Goal: Contribute content: Add original content to the website for others to see

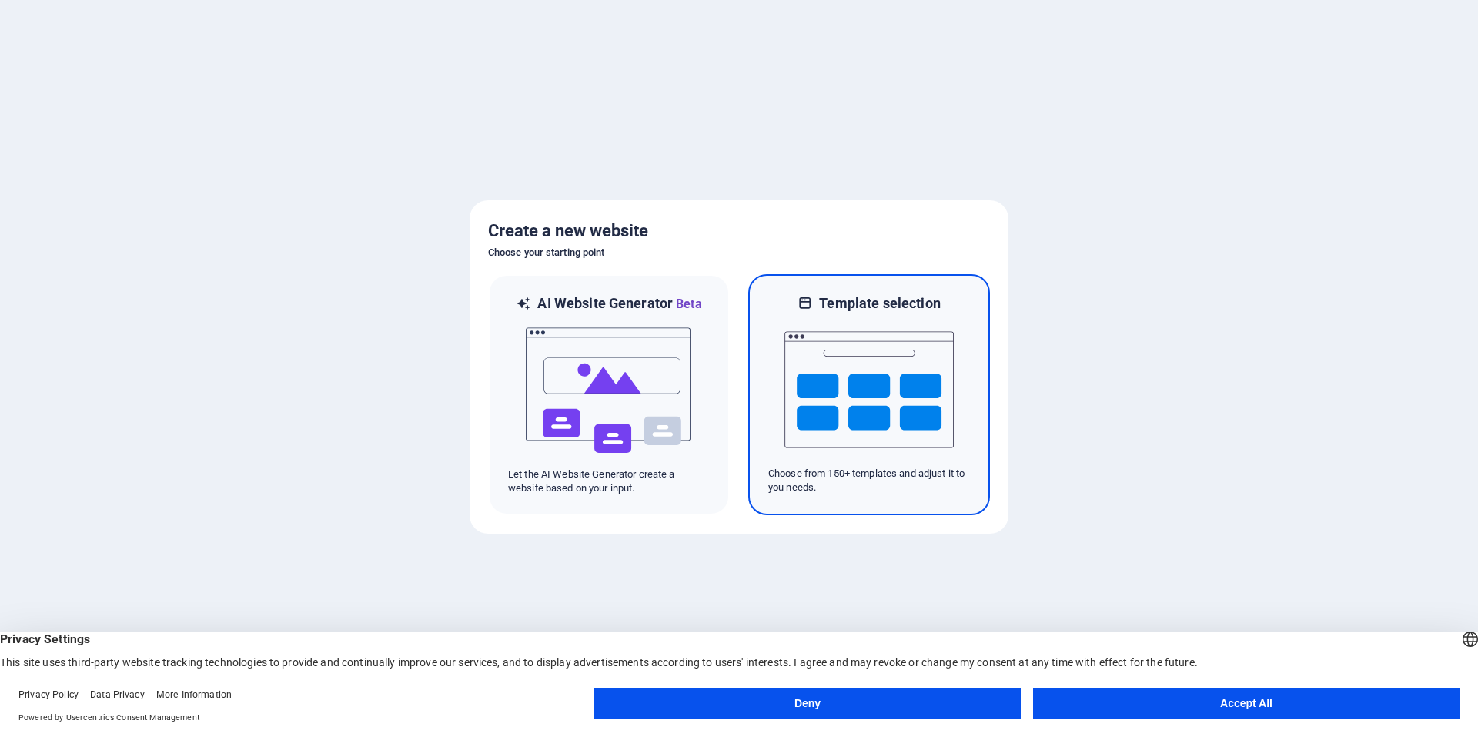
click at [840, 356] on img at bounding box center [868, 390] width 169 height 154
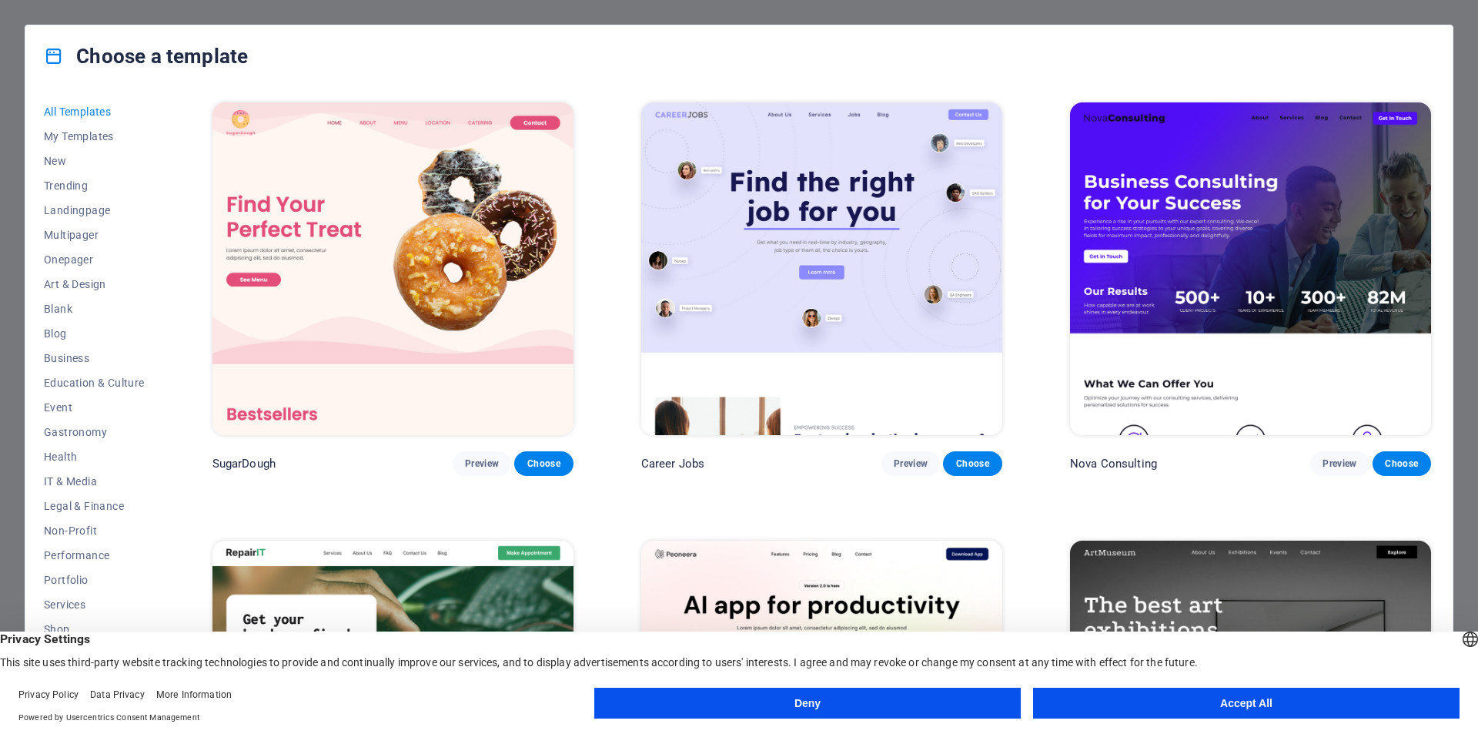
click at [1281, 704] on button "Accept All" at bounding box center [1246, 702] width 426 height 31
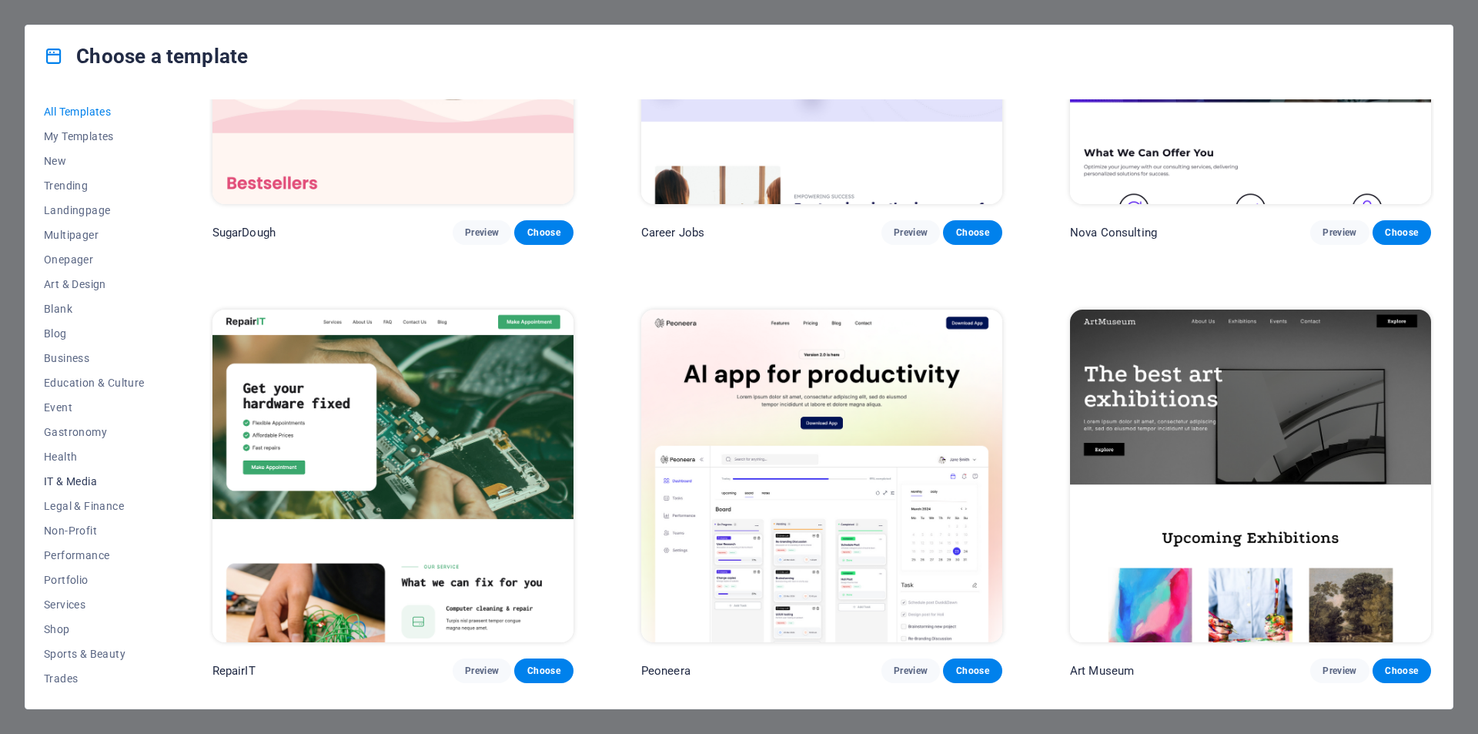
click at [81, 478] on span "IT & Media" at bounding box center [94, 481] width 101 height 12
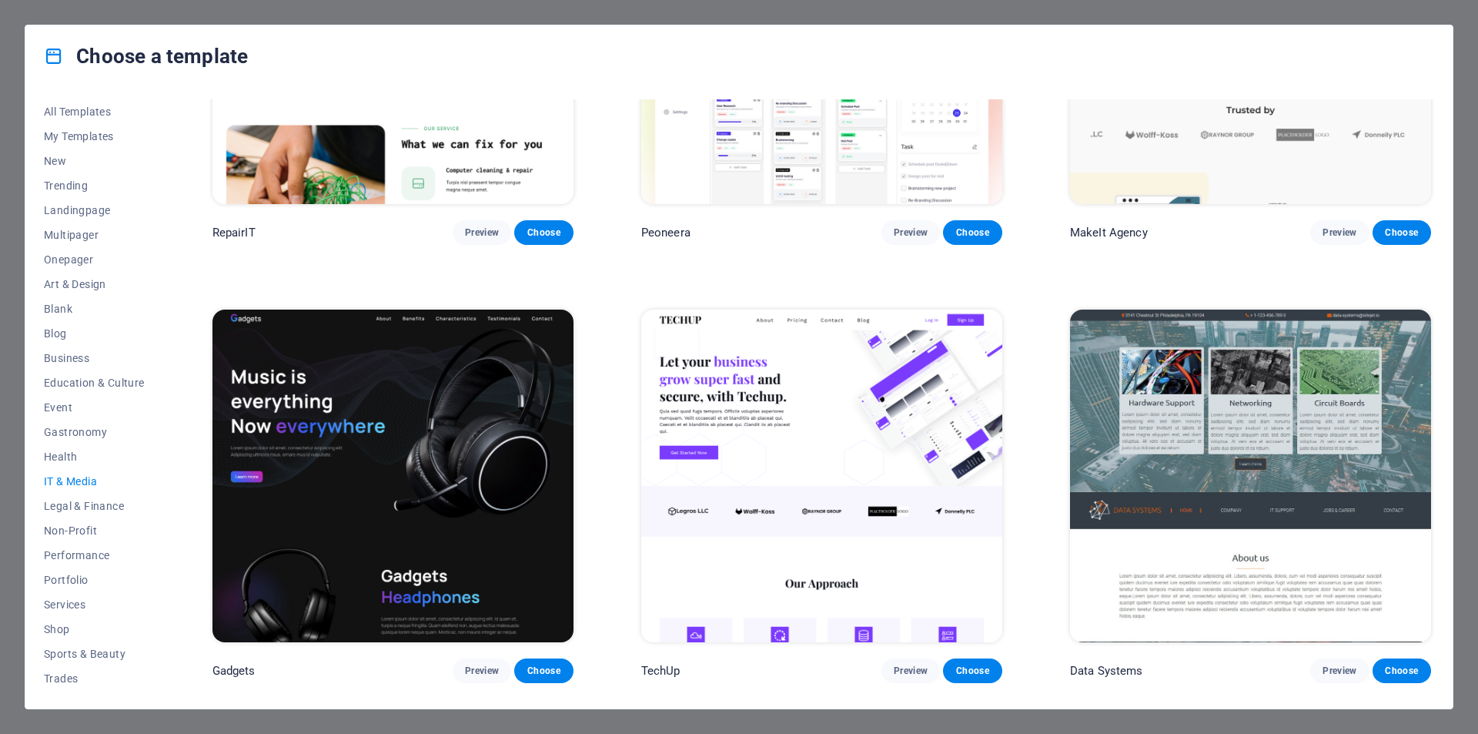
scroll to position [539, 0]
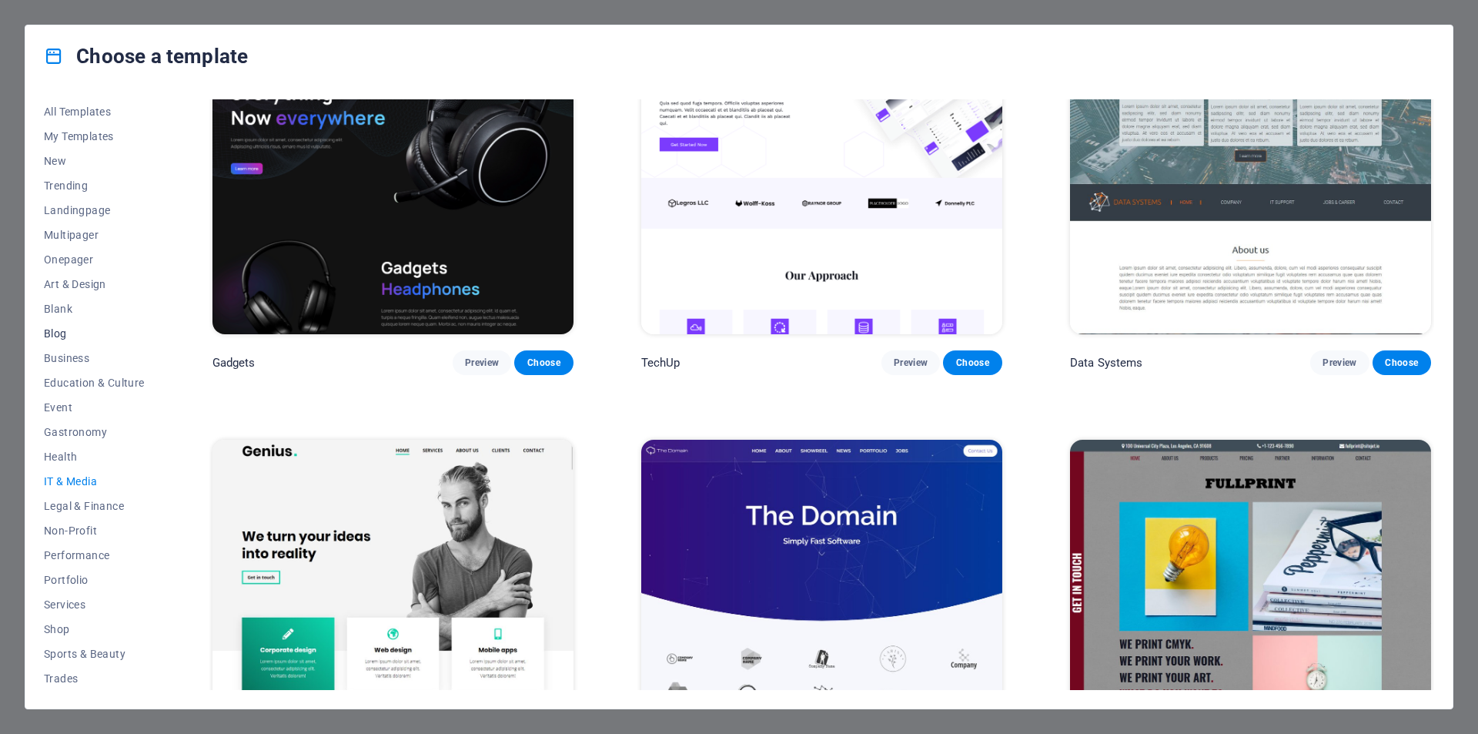
click at [59, 328] on span "Blog" at bounding box center [94, 333] width 101 height 12
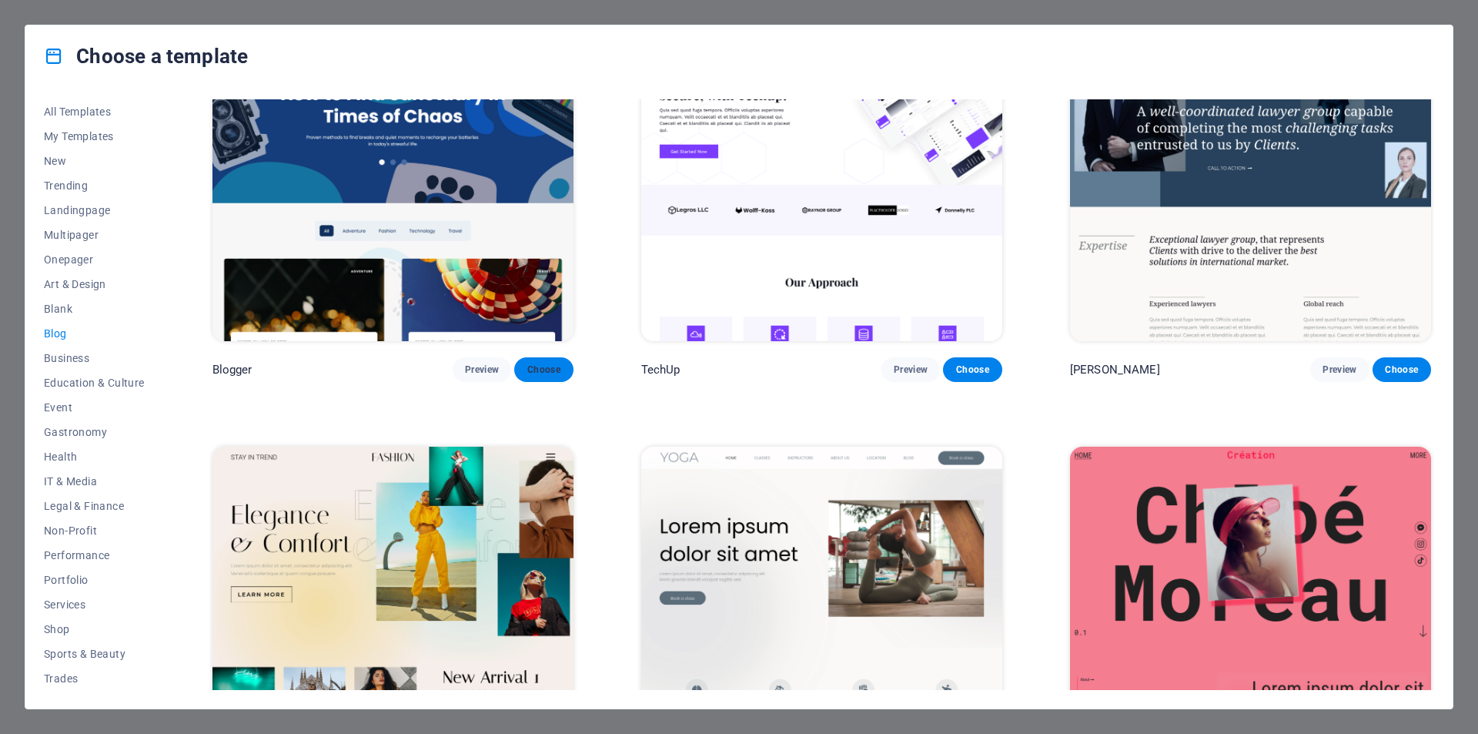
click at [546, 363] on span "Choose" at bounding box center [544, 369] width 34 height 12
click at [556, 363] on span "Choose" at bounding box center [544, 369] width 34 height 12
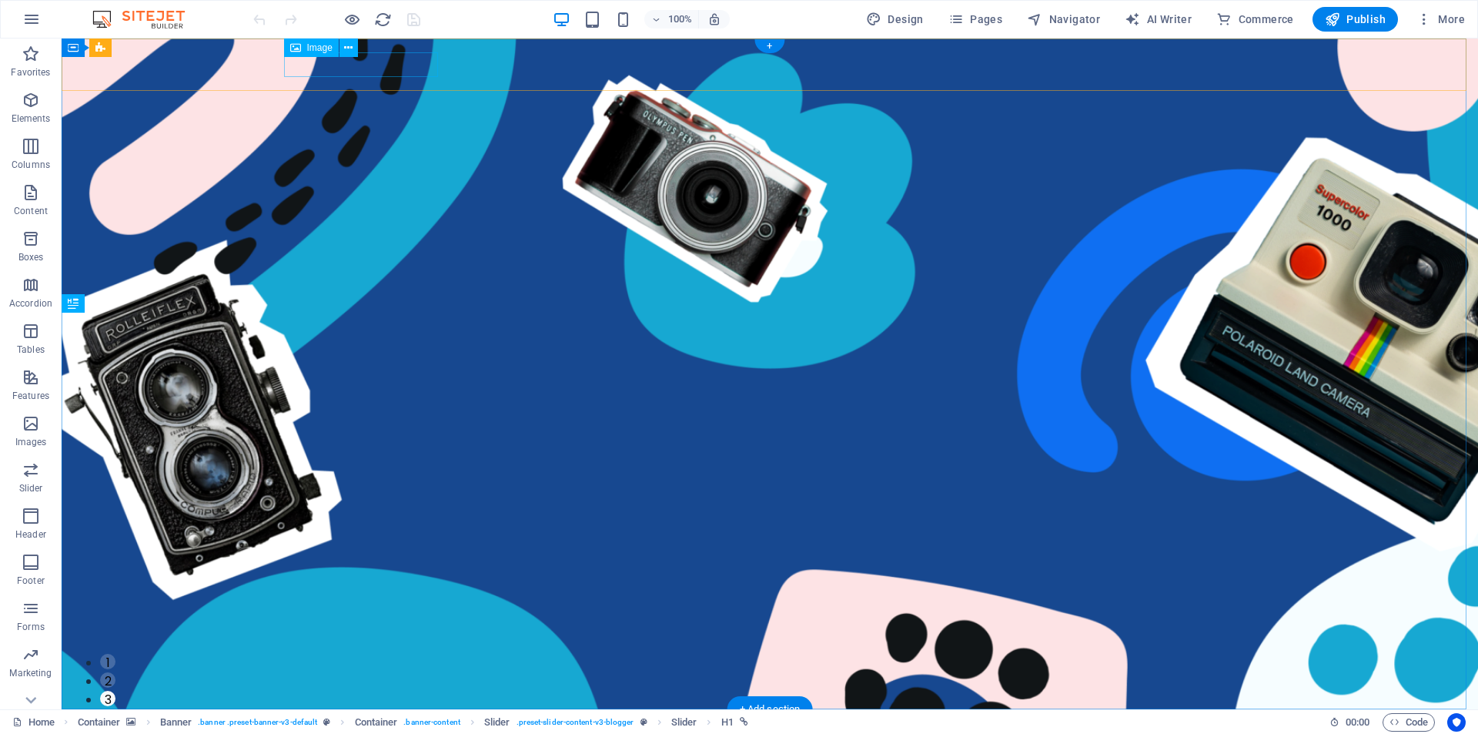
click at [399, 721] on figure at bounding box center [769, 733] width 961 height 25
select select "px"
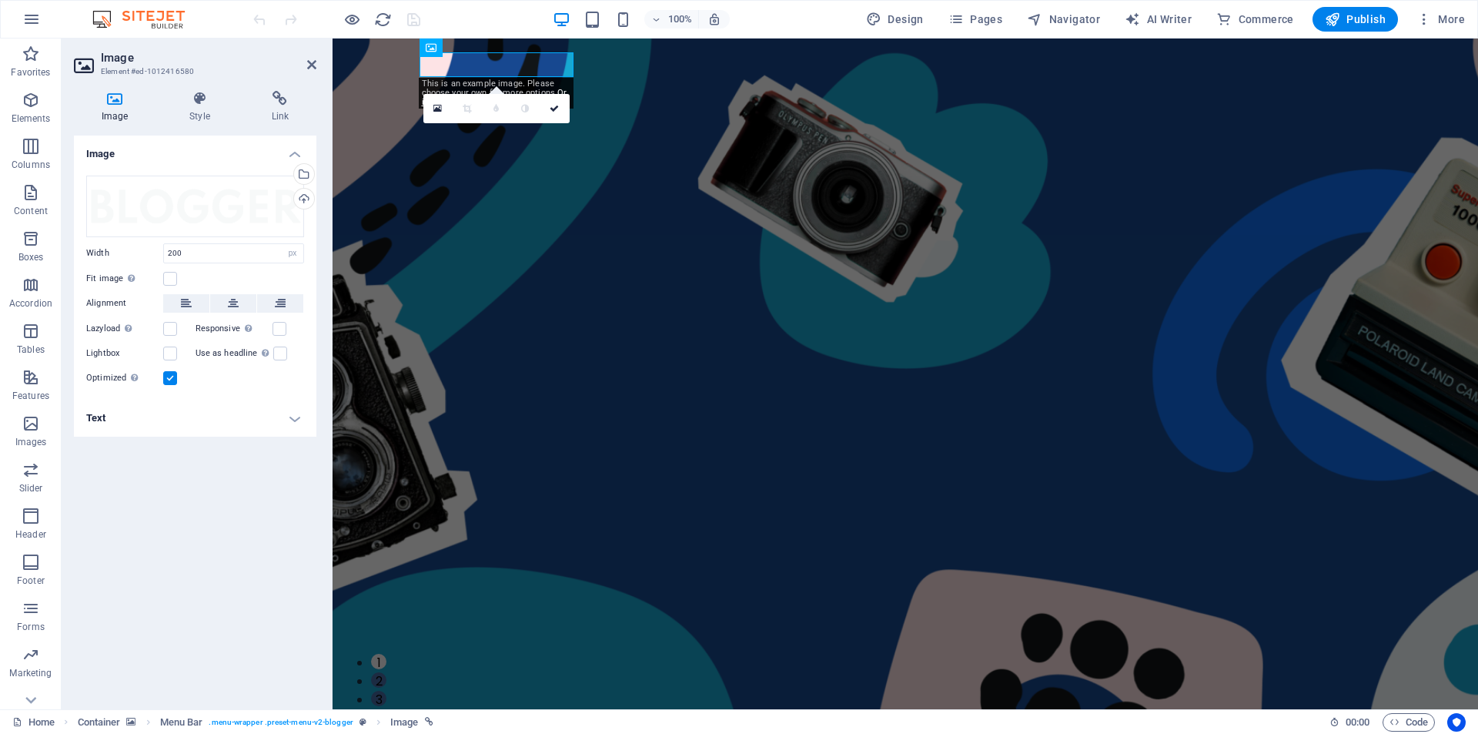
click at [289, 417] on h4 "Text" at bounding box center [195, 417] width 242 height 37
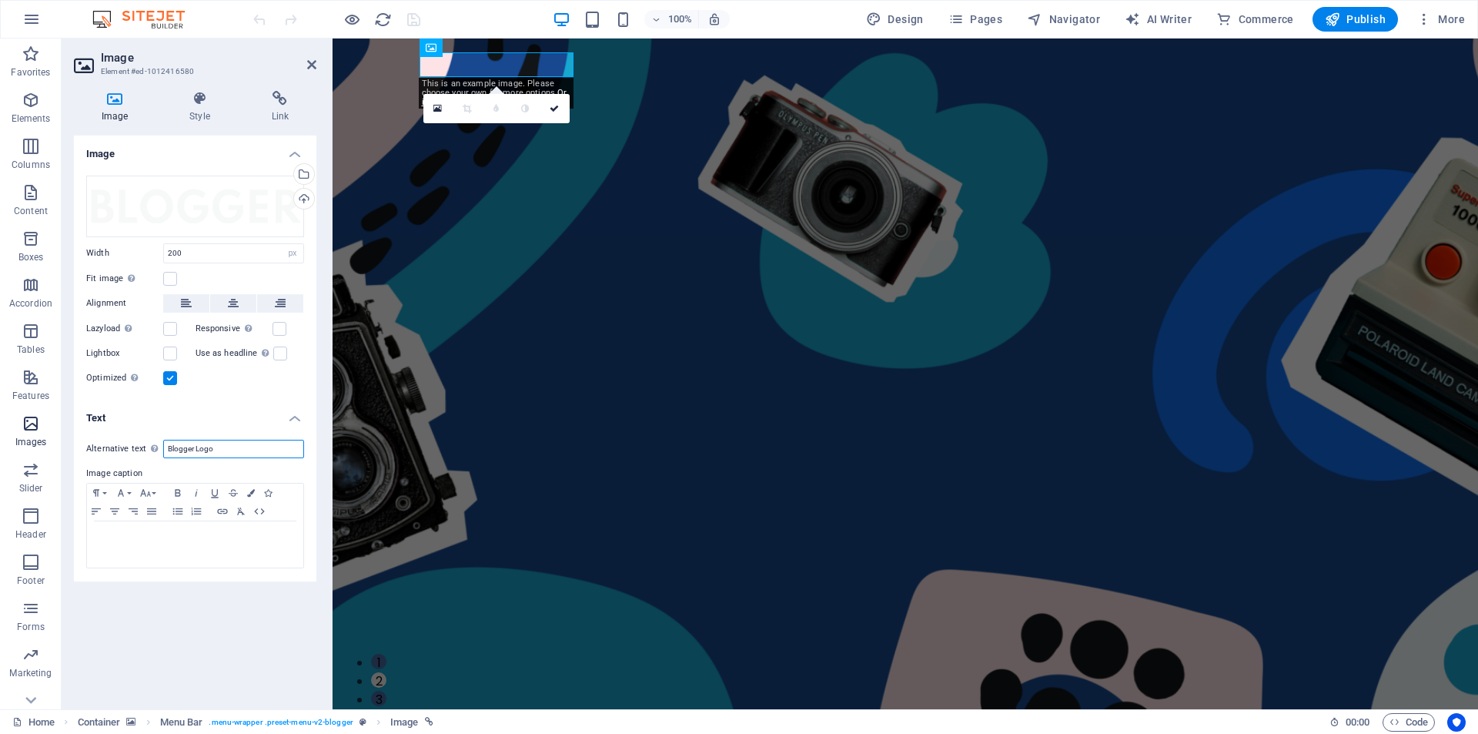
drag, startPoint x: 222, startPoint y: 448, endPoint x: 50, endPoint y: 445, distance: 172.5
click at [51, 445] on section "Favorites Elements Columns Content Boxes Accordion Tables Features Images Slide…" at bounding box center [739, 373] width 1478 height 670
type input "VIUNA"
click at [175, 627] on div "Image Drag files here, click to choose files or select files from Files or our …" at bounding box center [195, 415] width 242 height 561
drag, startPoint x: 210, startPoint y: 453, endPoint x: 37, endPoint y: 450, distance: 173.2
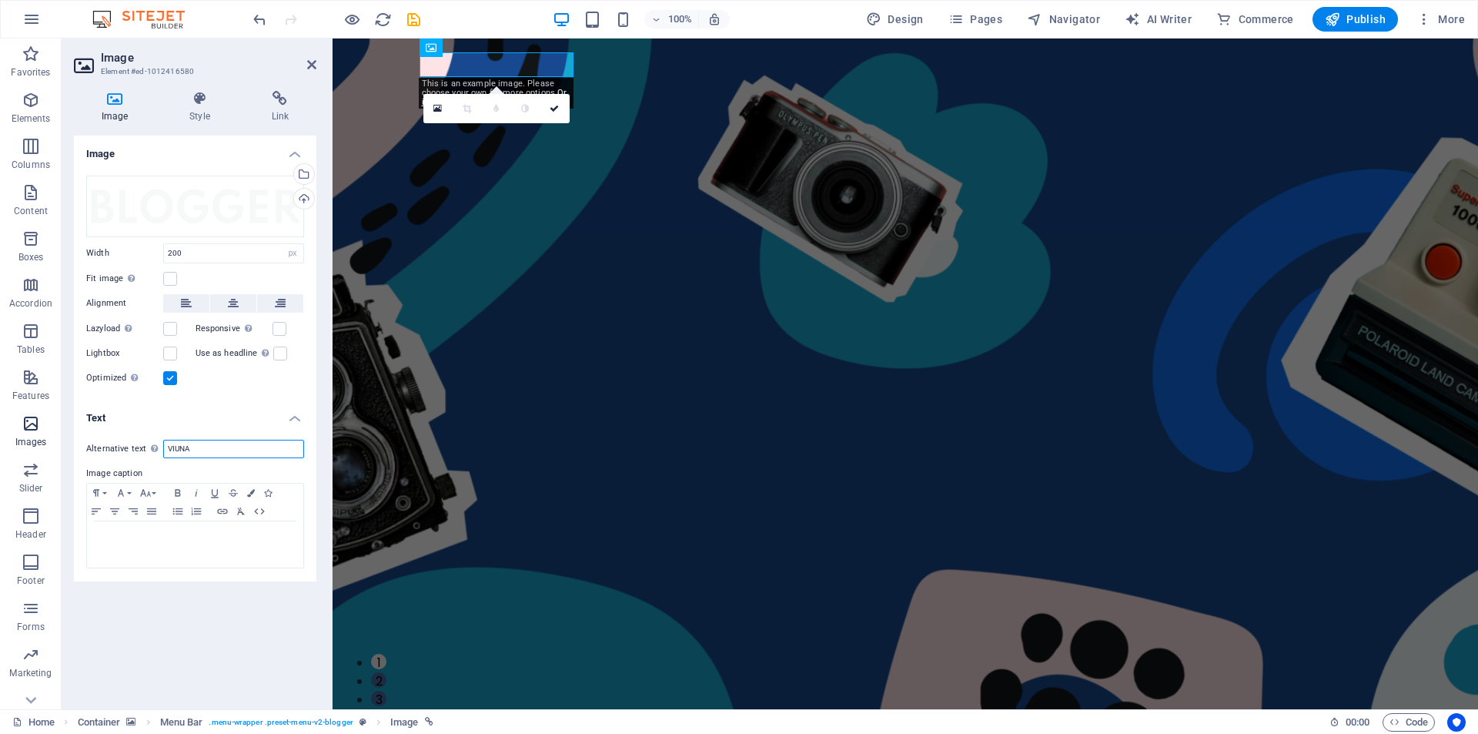
click at [37, 450] on section "Favorites Elements Columns Content Boxes Accordion Tables Features Images Slide…" at bounding box center [739, 373] width 1478 height 670
click at [162, 548] on div at bounding box center [195, 544] width 216 height 46
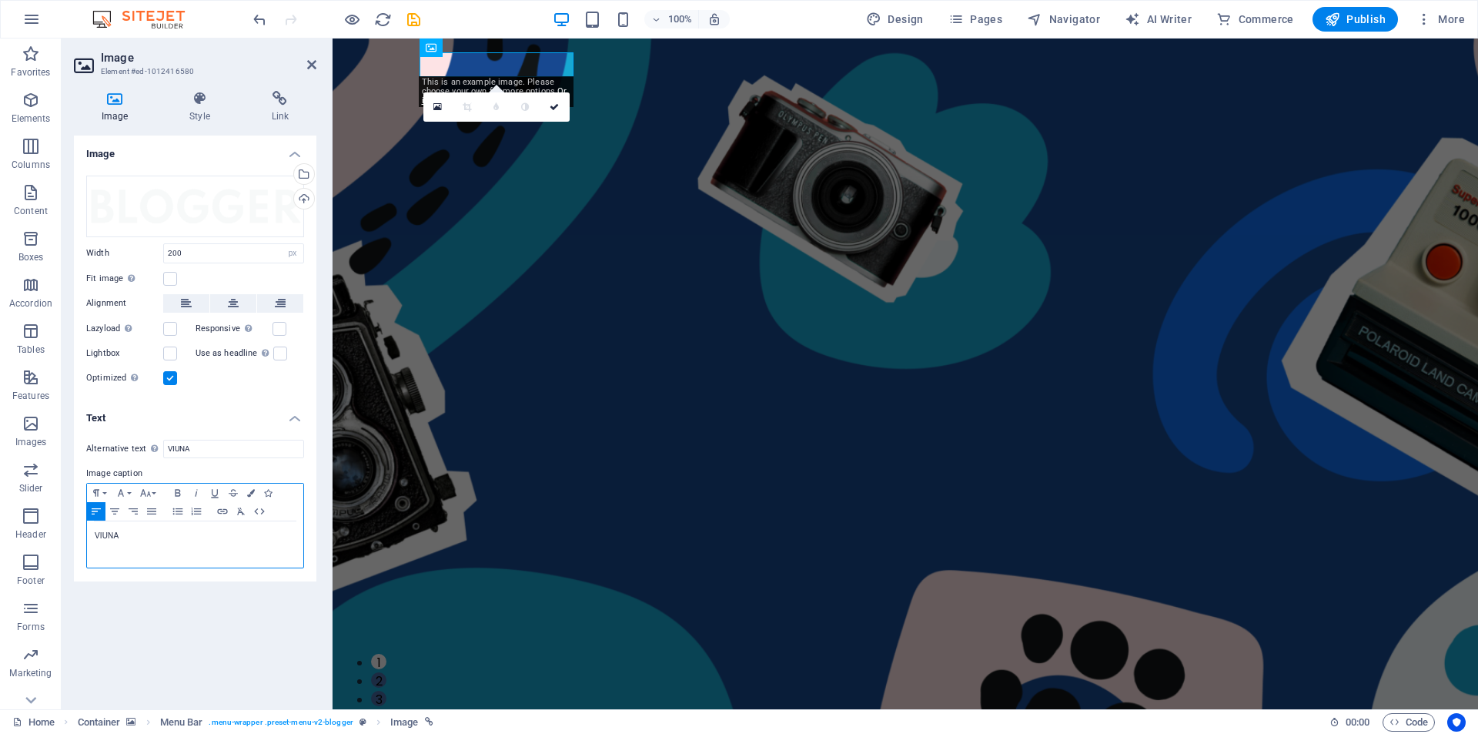
scroll to position [0, 4]
click at [170, 599] on div "Image Drag files here, click to choose files or select files from Files or our …" at bounding box center [195, 415] width 242 height 561
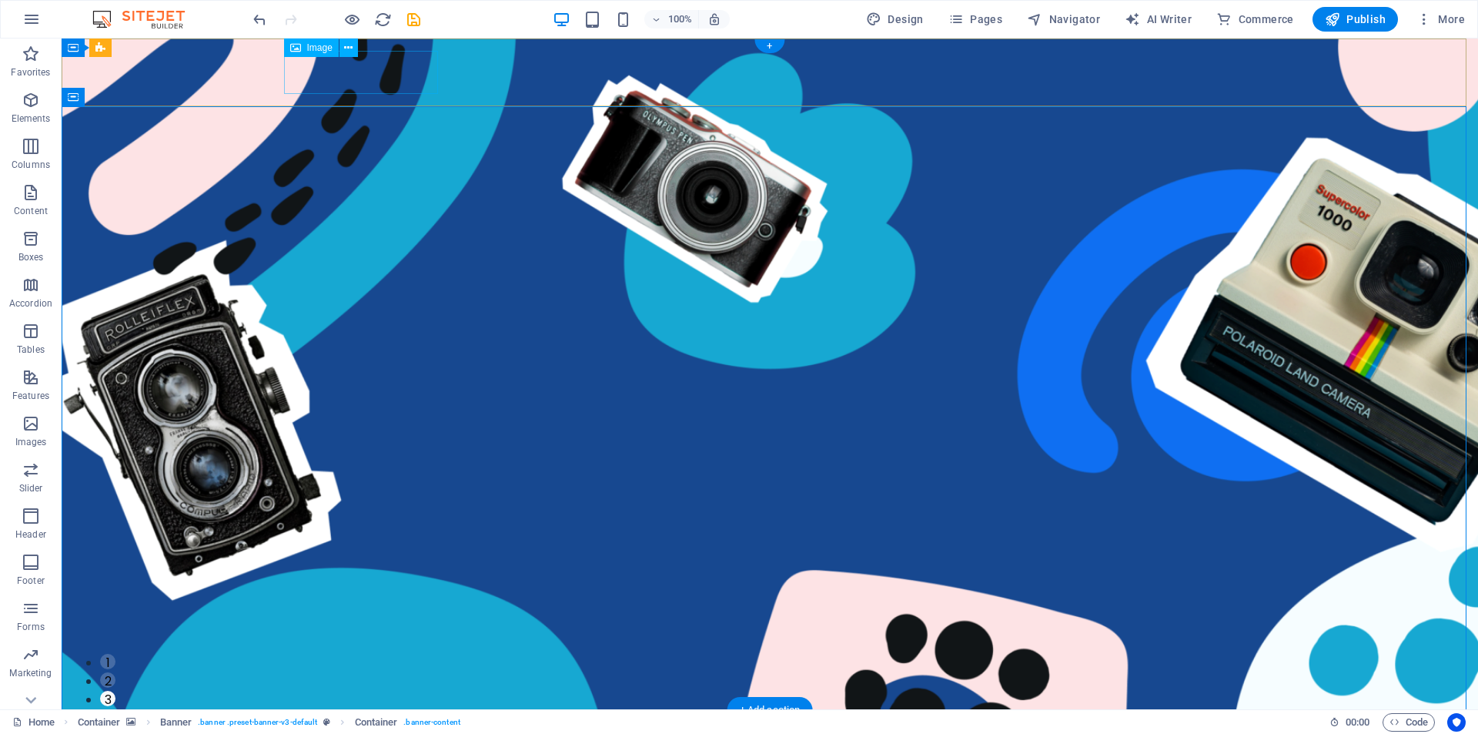
click at [402, 722] on figure "VIUNA" at bounding box center [769, 743] width 961 height 43
click at [323, 48] on span "Image" at bounding box center [319, 47] width 25 height 9
click at [351, 48] on icon at bounding box center [348, 48] width 8 height 16
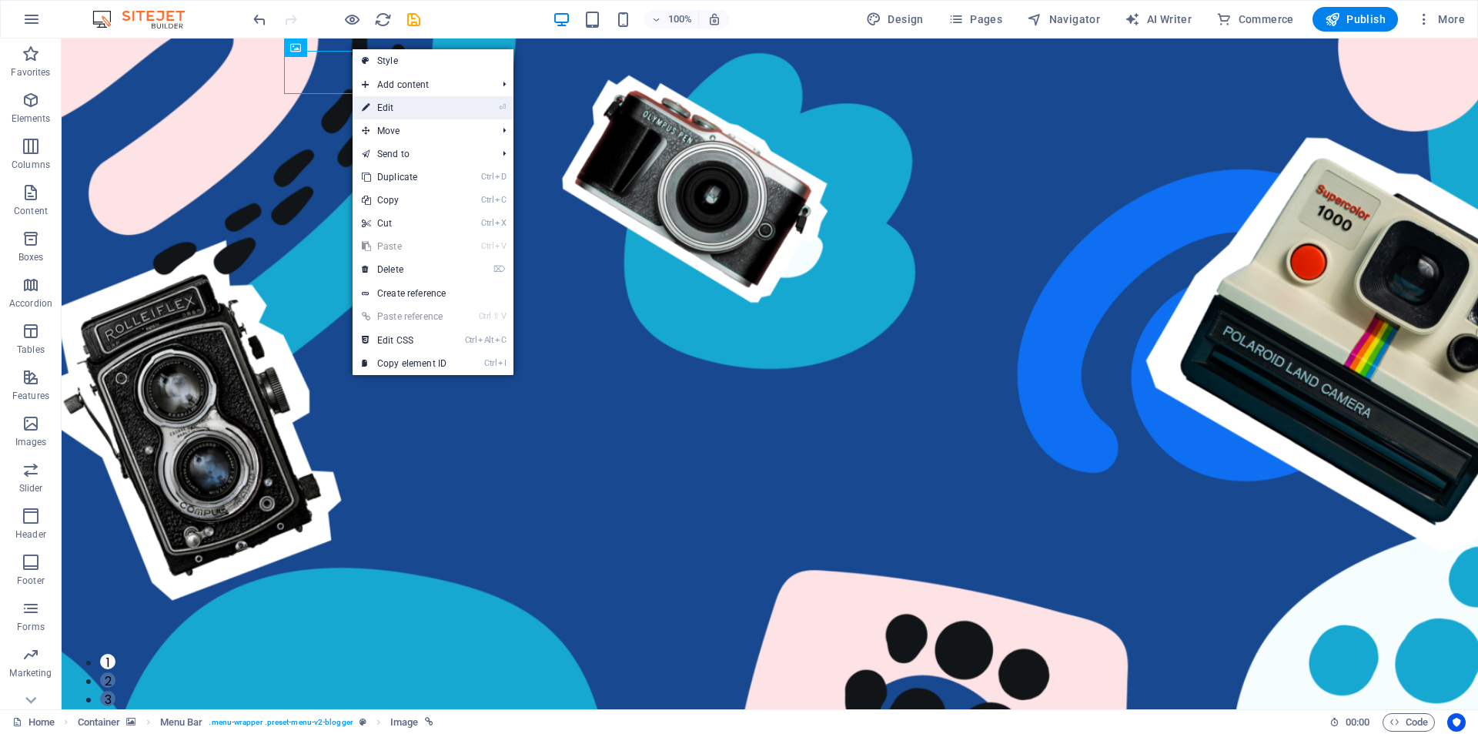
click at [403, 112] on link "⏎ Edit" at bounding box center [404, 107] width 103 height 23
select select "px"
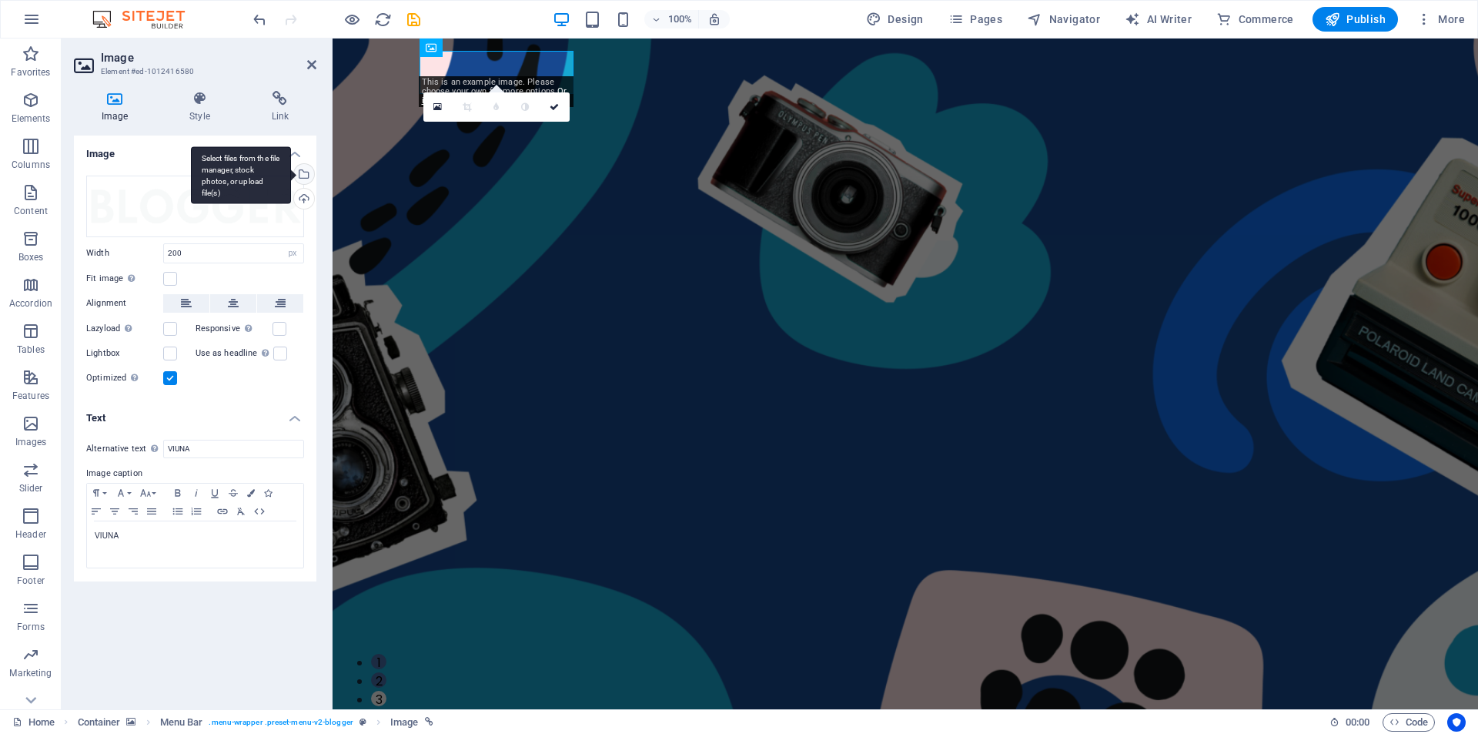
click at [291, 172] on div "Select files from the file manager, stock photos, or upload file(s)" at bounding box center [241, 175] width 100 height 58
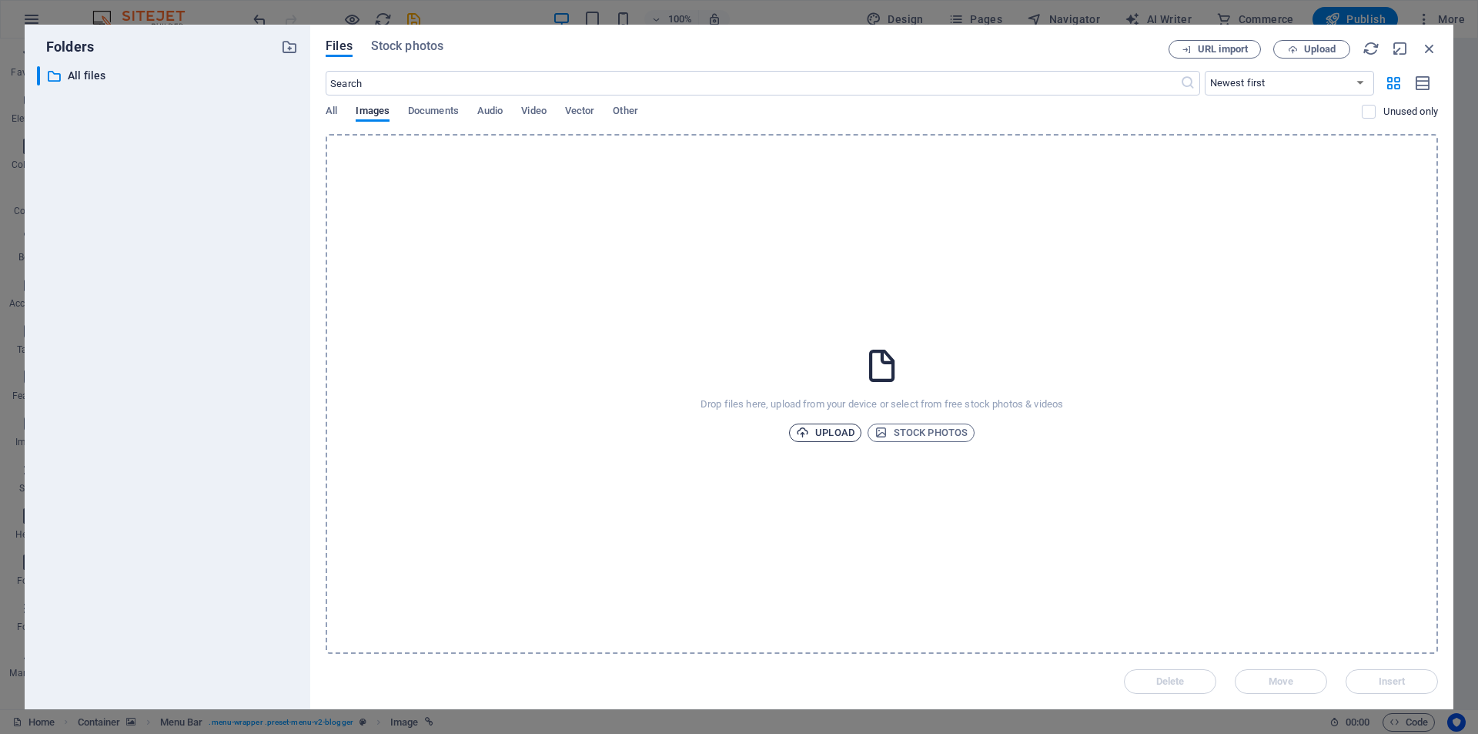
click at [817, 427] on span "Upload" at bounding box center [825, 432] width 59 height 18
click at [1419, 48] on div "URL import Upload" at bounding box center [1302, 49] width 269 height 18
click at [394, 42] on span "Stock photos" at bounding box center [407, 46] width 72 height 18
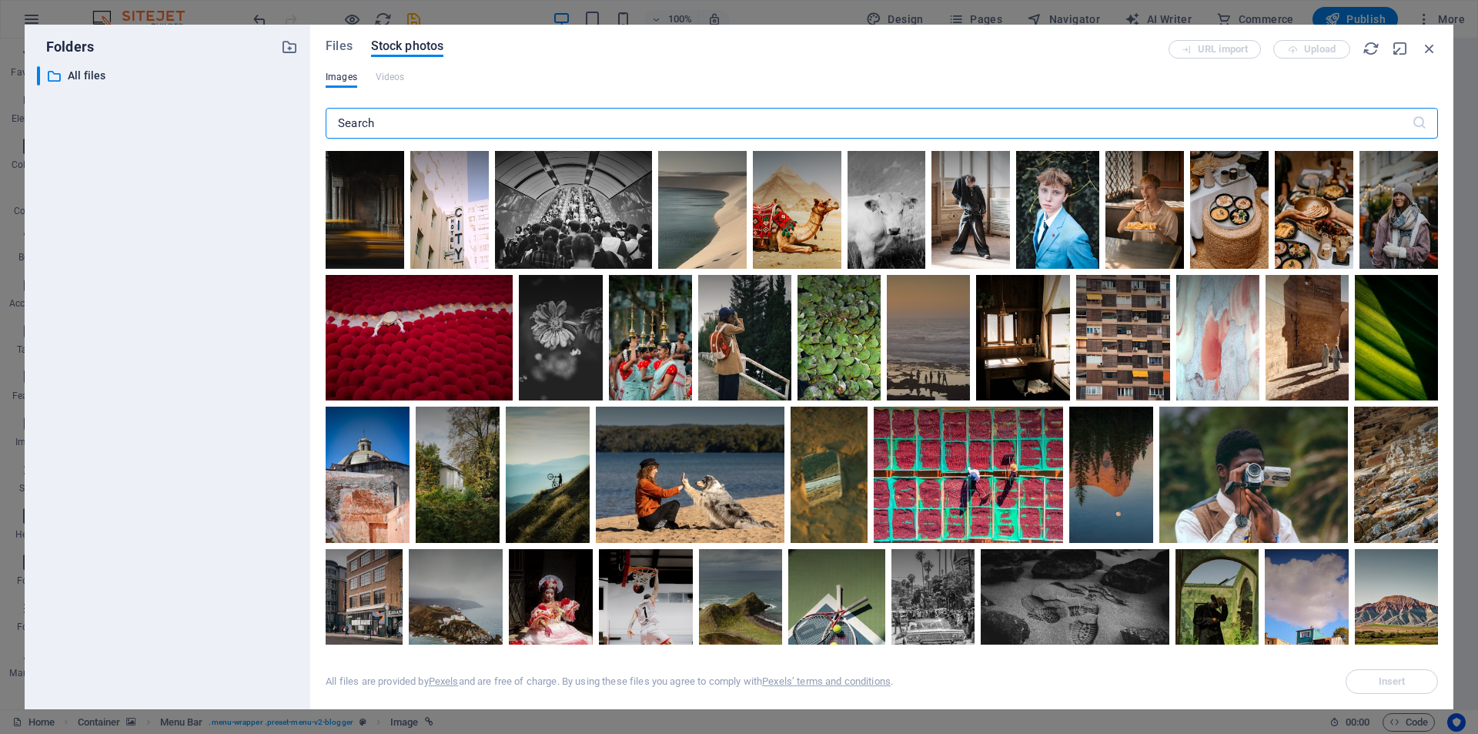
click at [519, 117] on input "text" at bounding box center [869, 123] width 1086 height 31
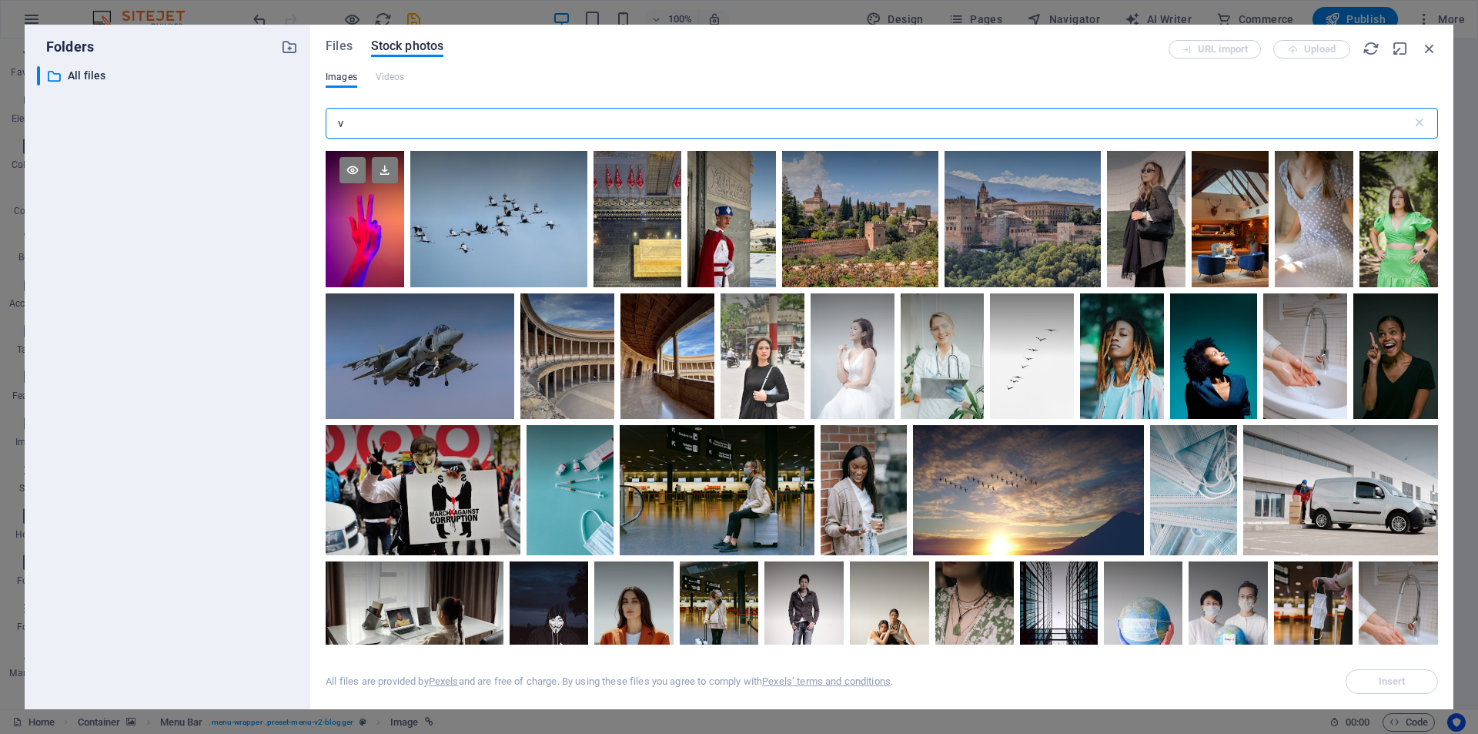
type input "v"
click at [349, 202] on div at bounding box center [365, 185] width 79 height 69
click at [377, 173] on icon at bounding box center [385, 170] width 26 height 26
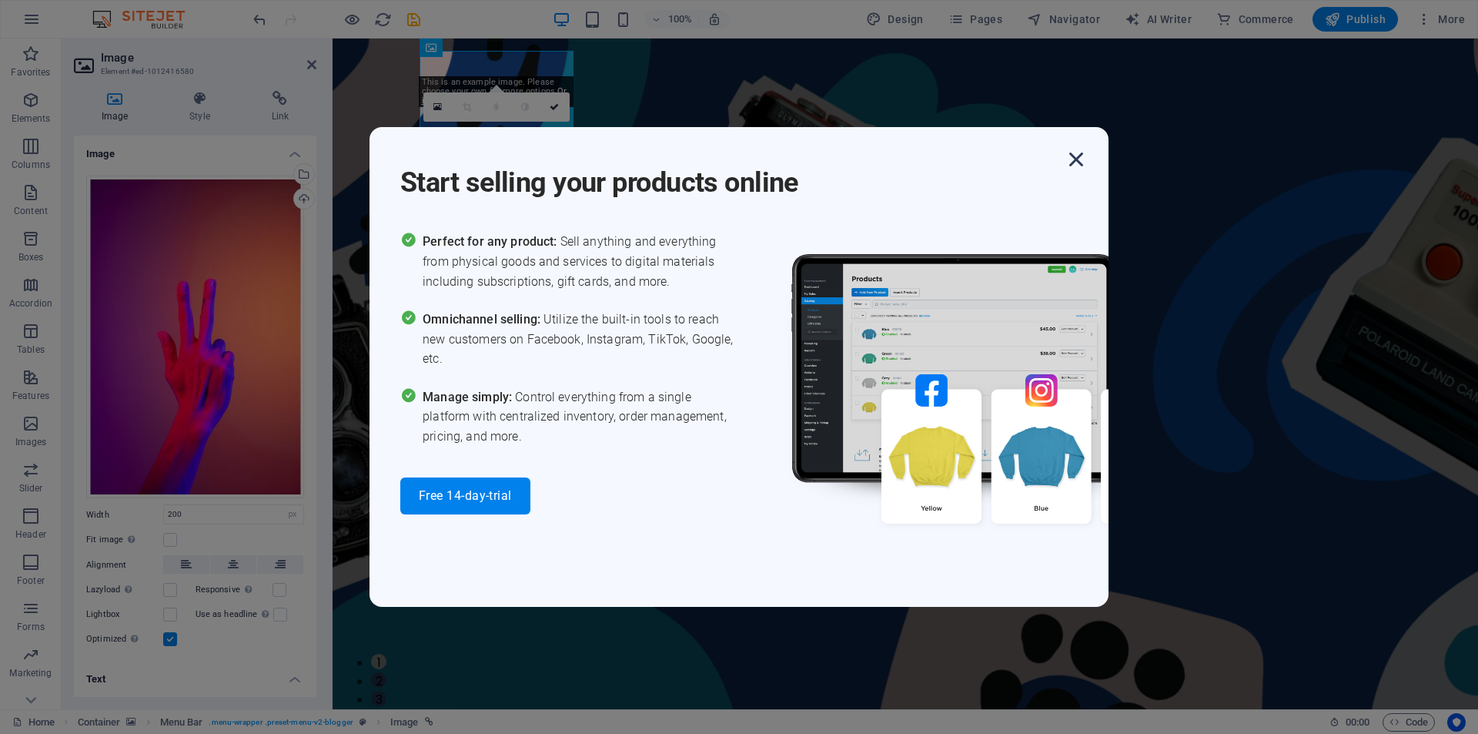
click at [1080, 156] on icon "button" at bounding box center [1076, 159] width 28 height 28
